Goal: Information Seeking & Learning: Learn about a topic

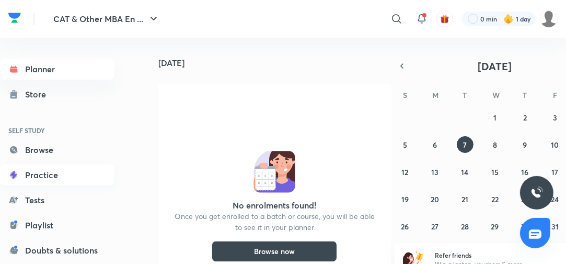
click at [33, 174] on link "Practice" at bounding box center [57, 174] width 115 height 21
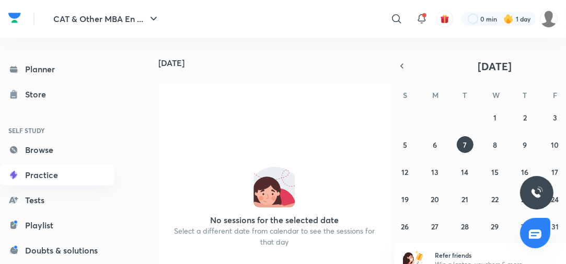
click at [38, 176] on link "Practice" at bounding box center [57, 174] width 115 height 21
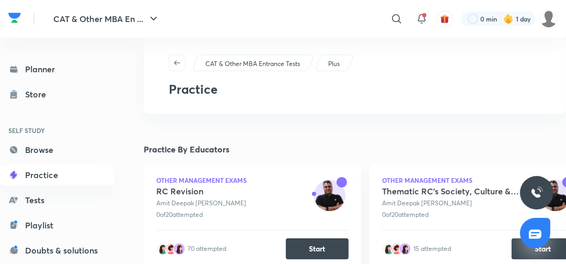
click at [47, 173] on link "Practice" at bounding box center [57, 174] width 115 height 21
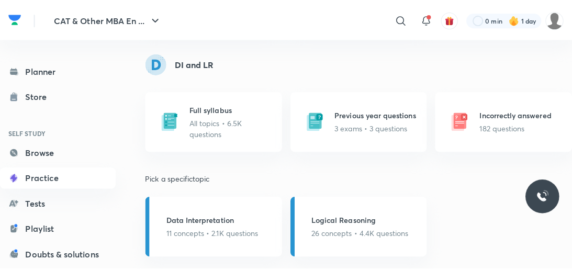
scroll to position [669, 0]
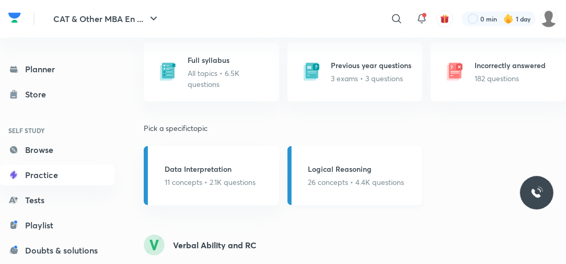
click at [341, 162] on div "Logical Reasoning 26 concepts • 4.4K questions" at bounding box center [355, 175] width 135 height 59
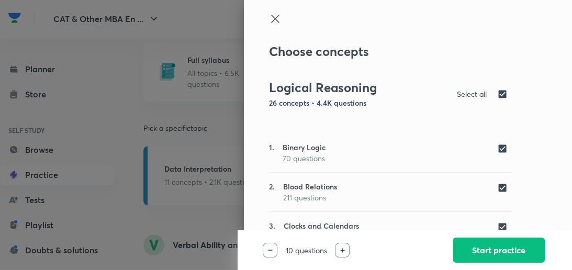
scroll to position [84, 0]
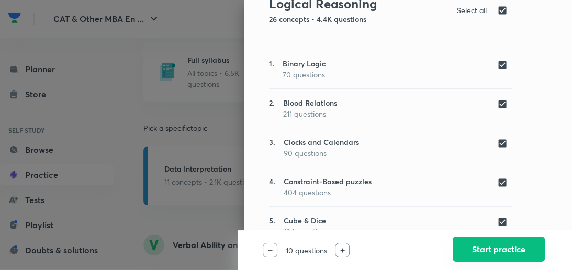
click at [472, 247] on button "Start practice" at bounding box center [498, 248] width 92 height 25
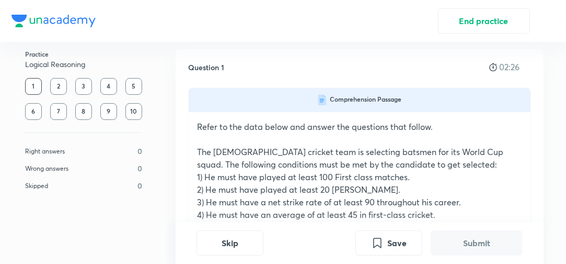
scroll to position [84, 0]
